Goal: Feedback & Contribution: Submit feedback/report problem

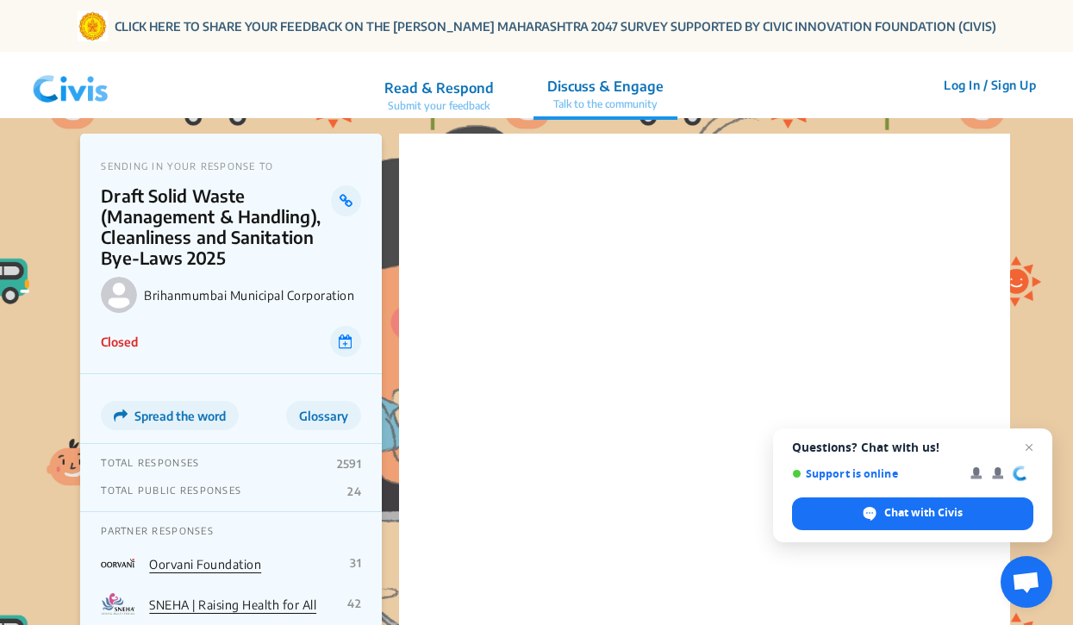
click at [455, 95] on p "Read & Respond" at bounding box center [438, 88] width 109 height 21
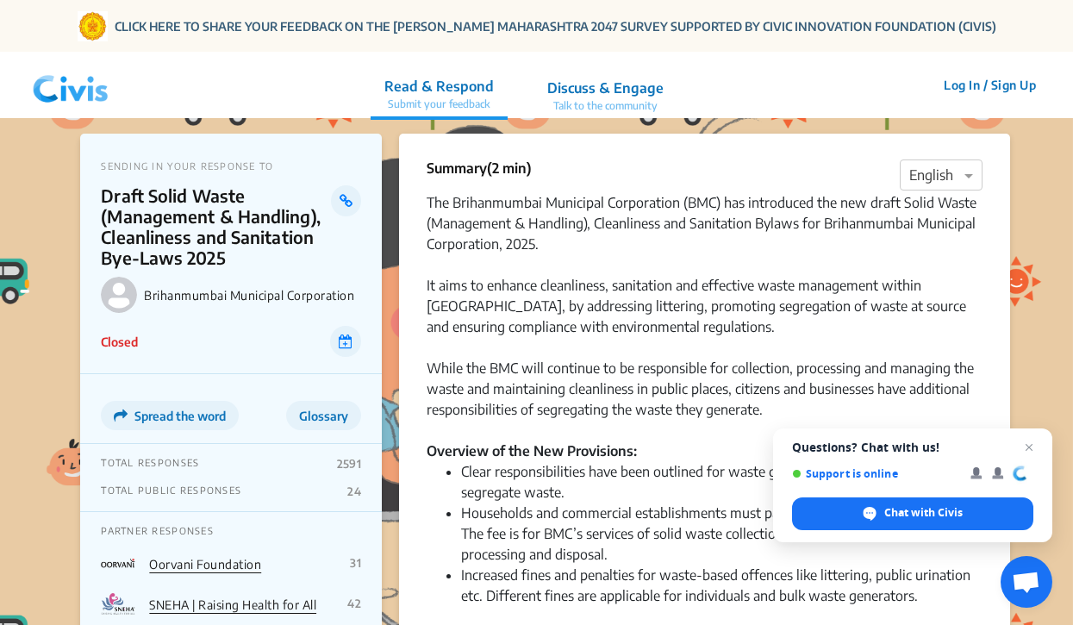
click at [619, 91] on p "Discuss & Engage" at bounding box center [605, 88] width 116 height 21
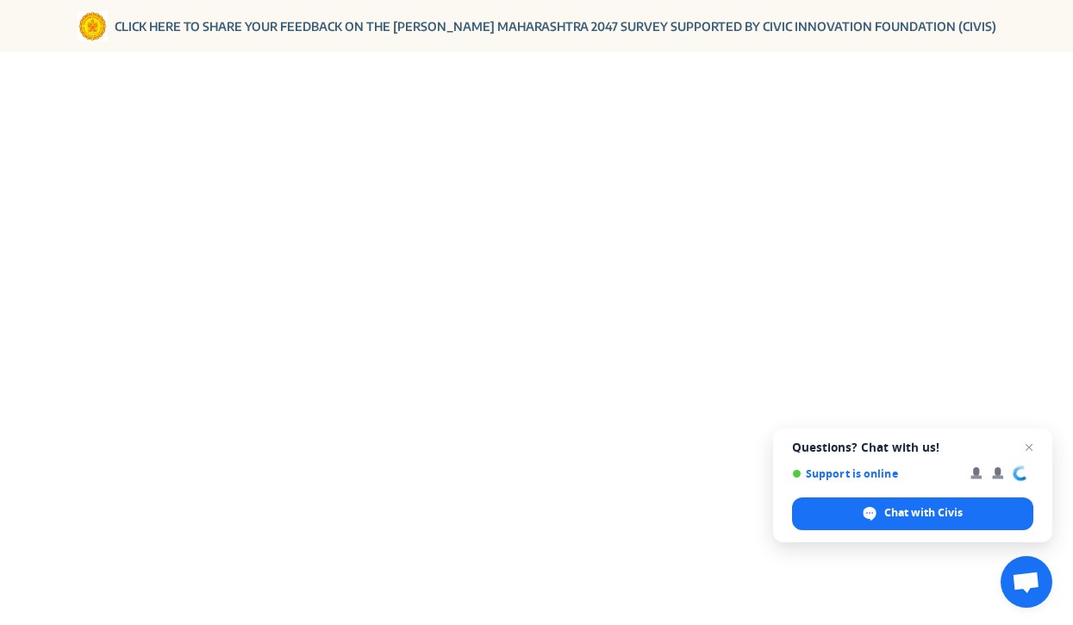
scroll to position [112, 0]
click at [463, 27] on link "CLICK HERE TO SHARE YOUR FEEDBACK ON THE [PERSON_NAME] MAHARASHTRA 2047 SURVEY …" at bounding box center [555, 26] width 881 height 18
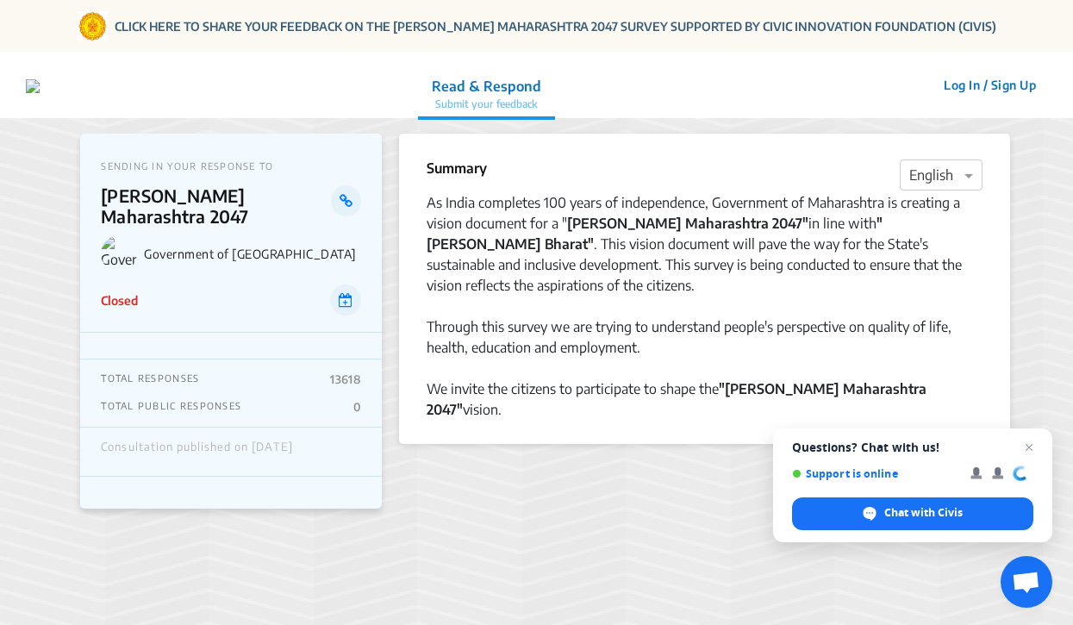
drag, startPoint x: 332, startPoint y: 368, endPoint x: 359, endPoint y: 372, distance: 27.9
click at [359, 372] on p "13618" at bounding box center [345, 379] width 31 height 14
click at [342, 372] on p "13618" at bounding box center [345, 379] width 31 height 14
